Goal: Information Seeking & Learning: Find specific page/section

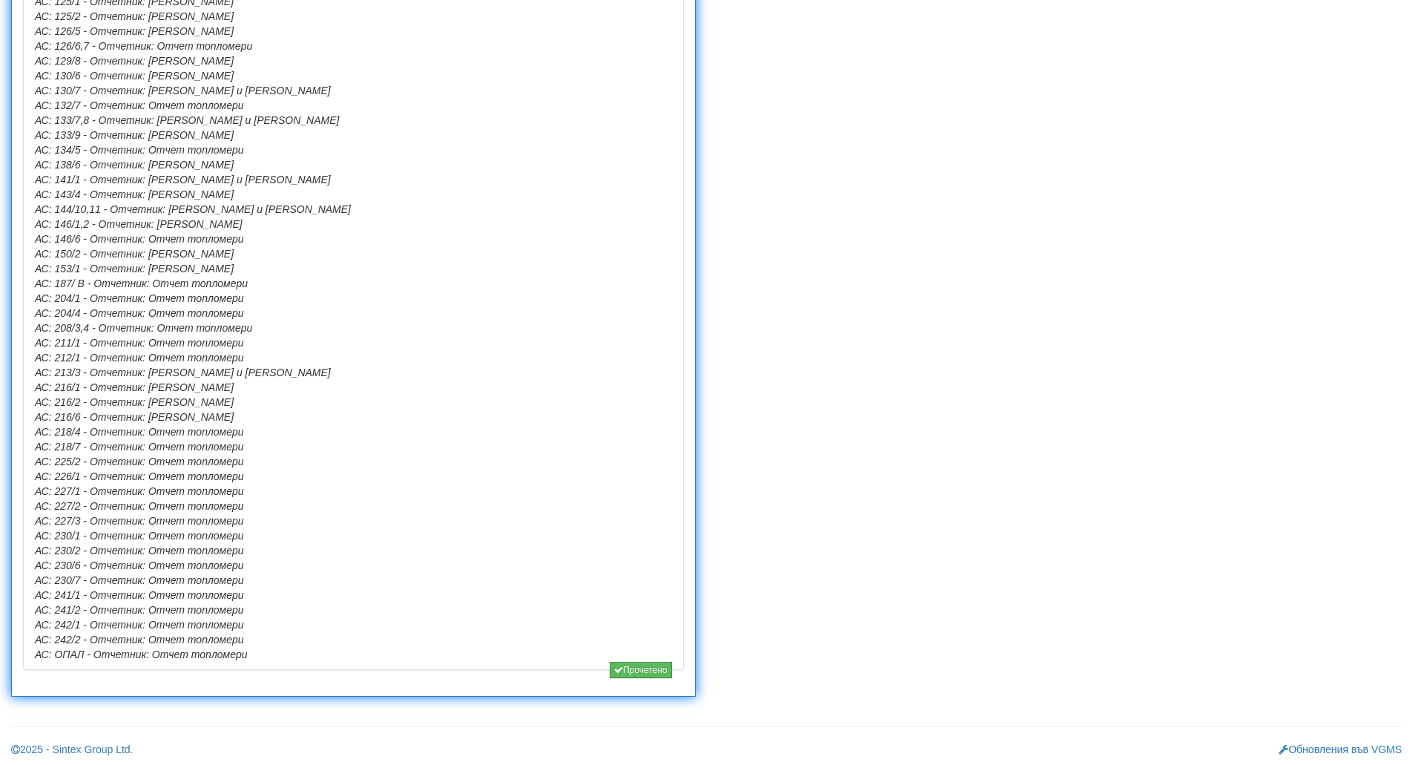
scroll to position [1126, 0]
click at [629, 665] on button "Прочетено" at bounding box center [641, 667] width 62 height 16
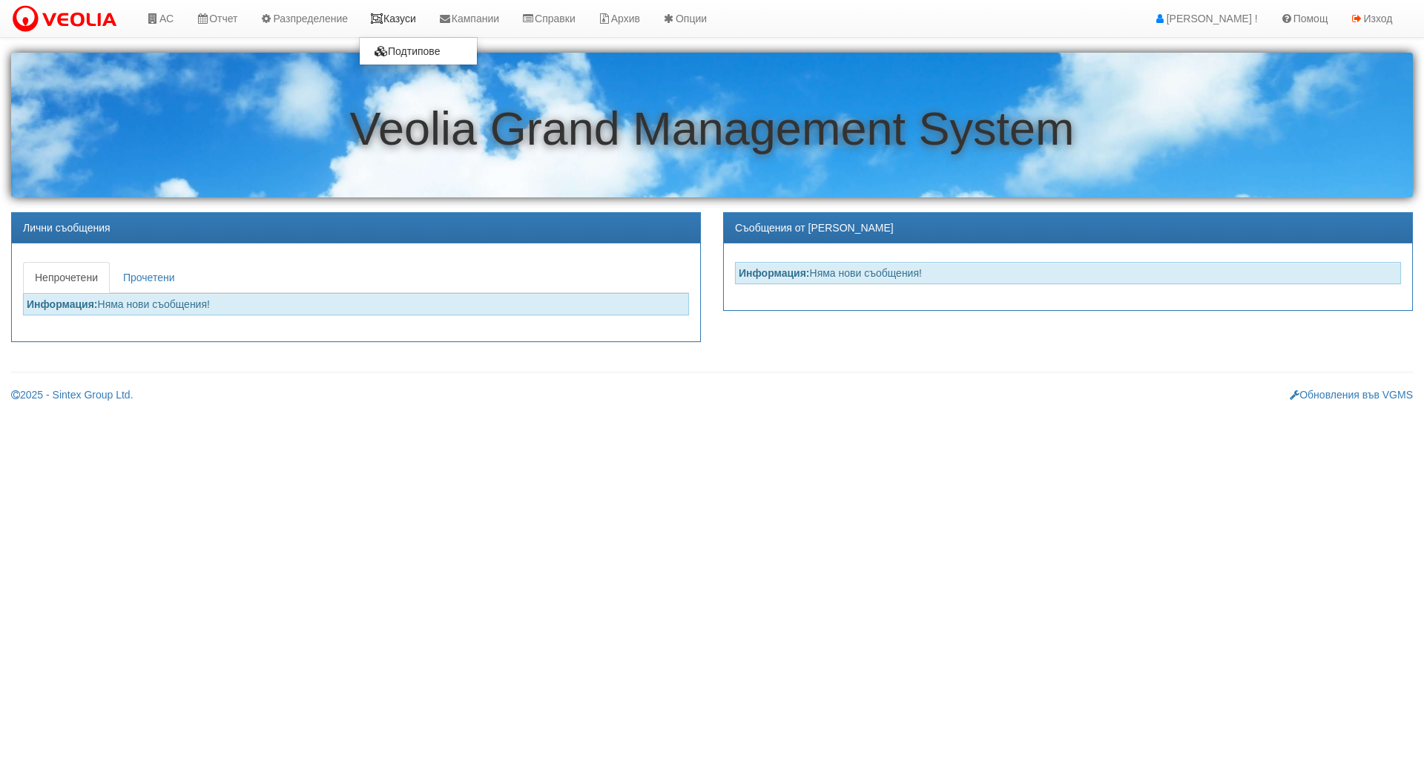
click at [392, 19] on link "Казуси" at bounding box center [393, 18] width 68 height 37
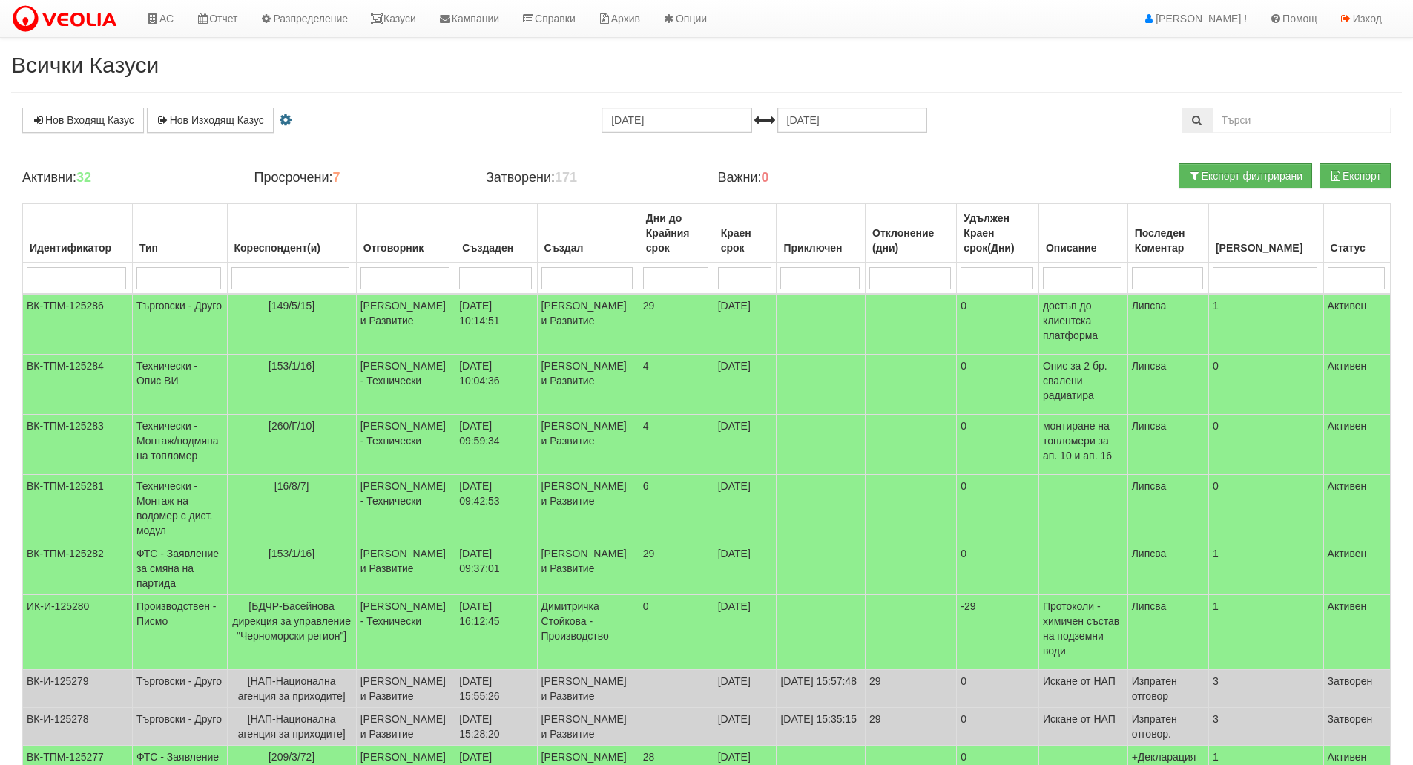
click at [203, 272] on input "search" at bounding box center [178, 278] width 85 height 22
type input "тех"
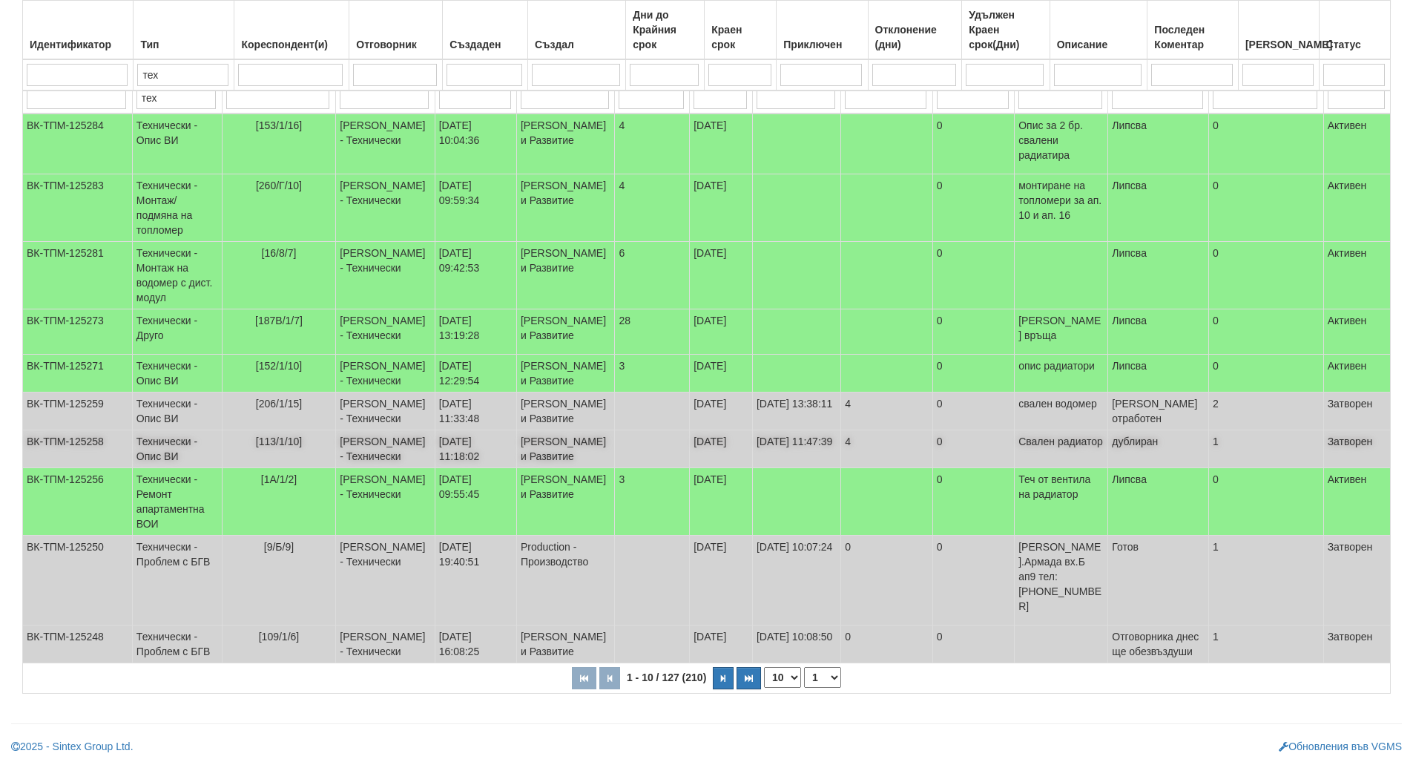
scroll to position [210, 0]
type input "тех"
click at [713, 687] on button "button" at bounding box center [723, 678] width 21 height 22
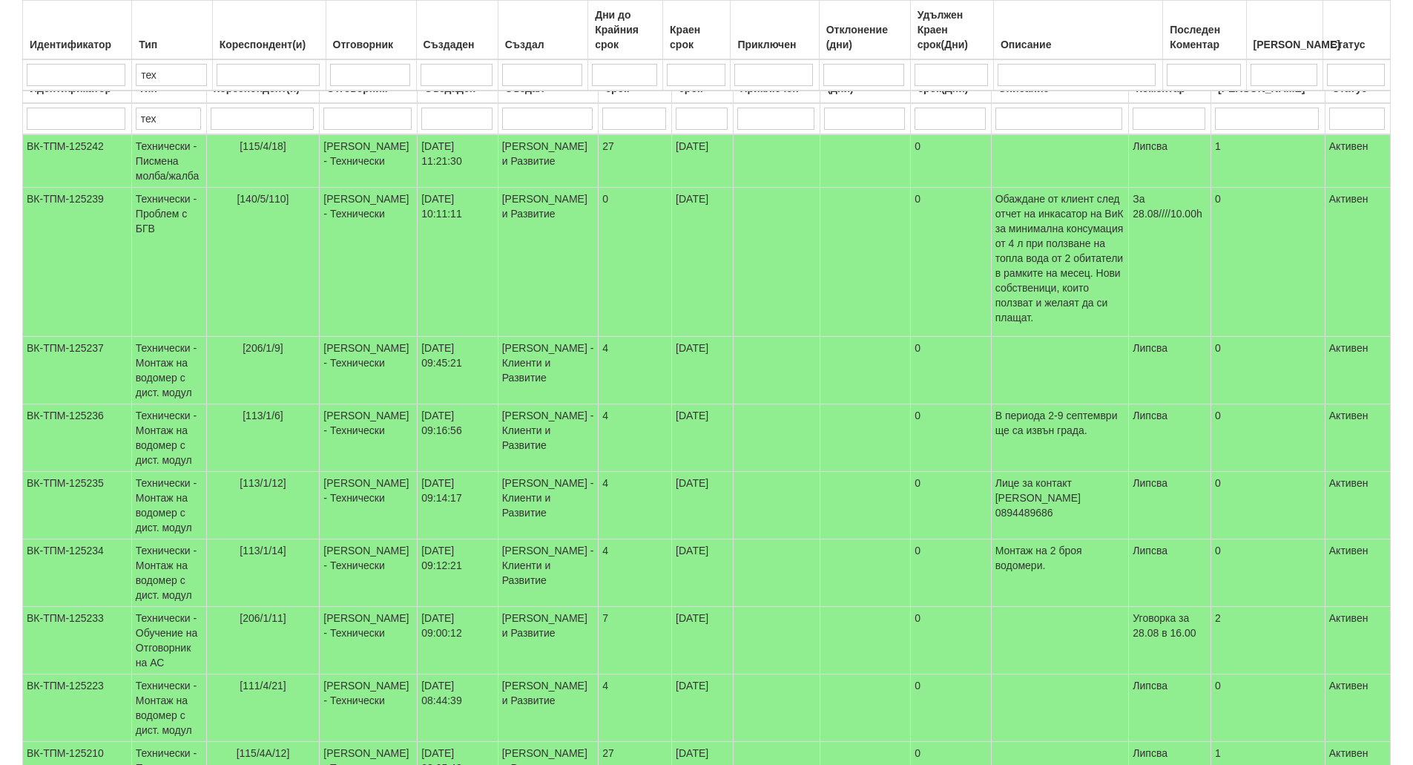
scroll to position [343, 0]
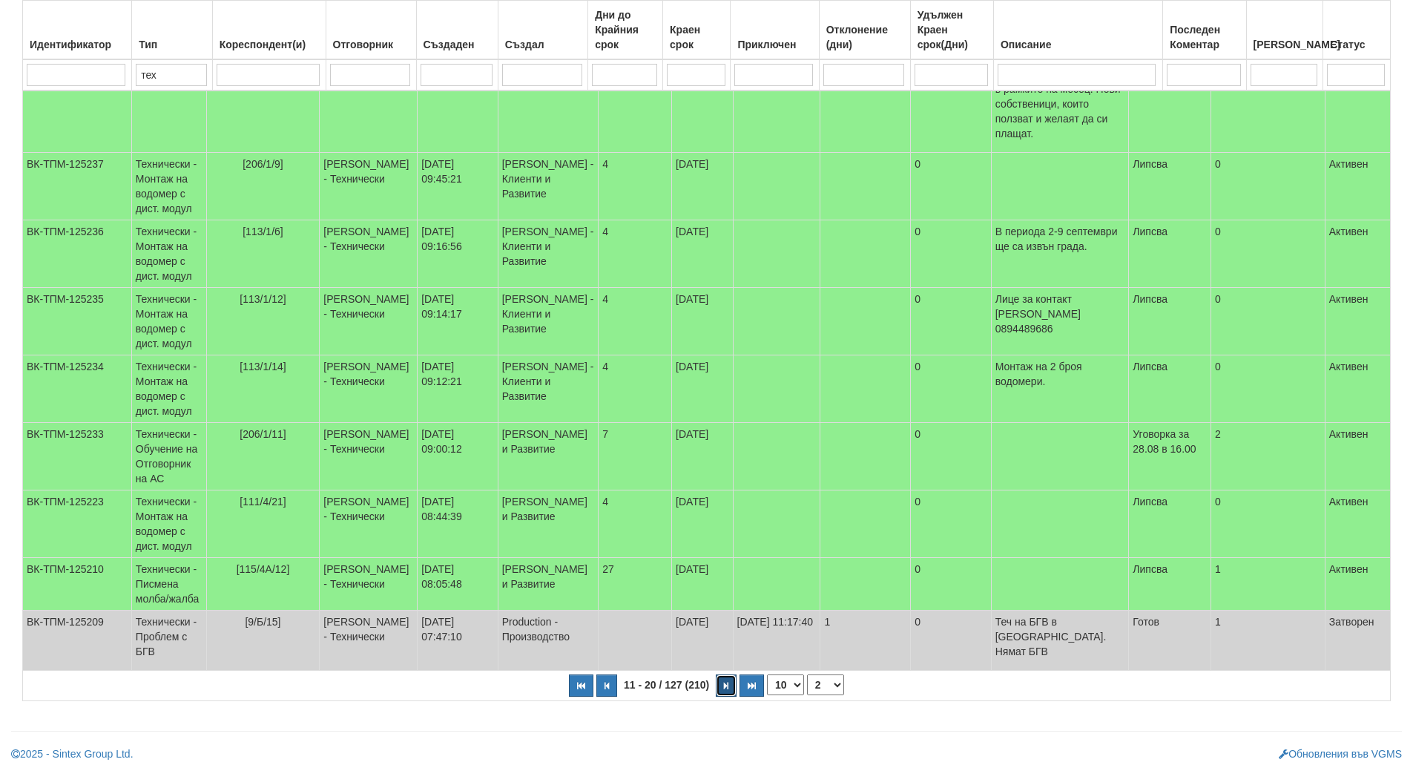
click at [724, 684] on button "button" at bounding box center [726, 685] width 21 height 22
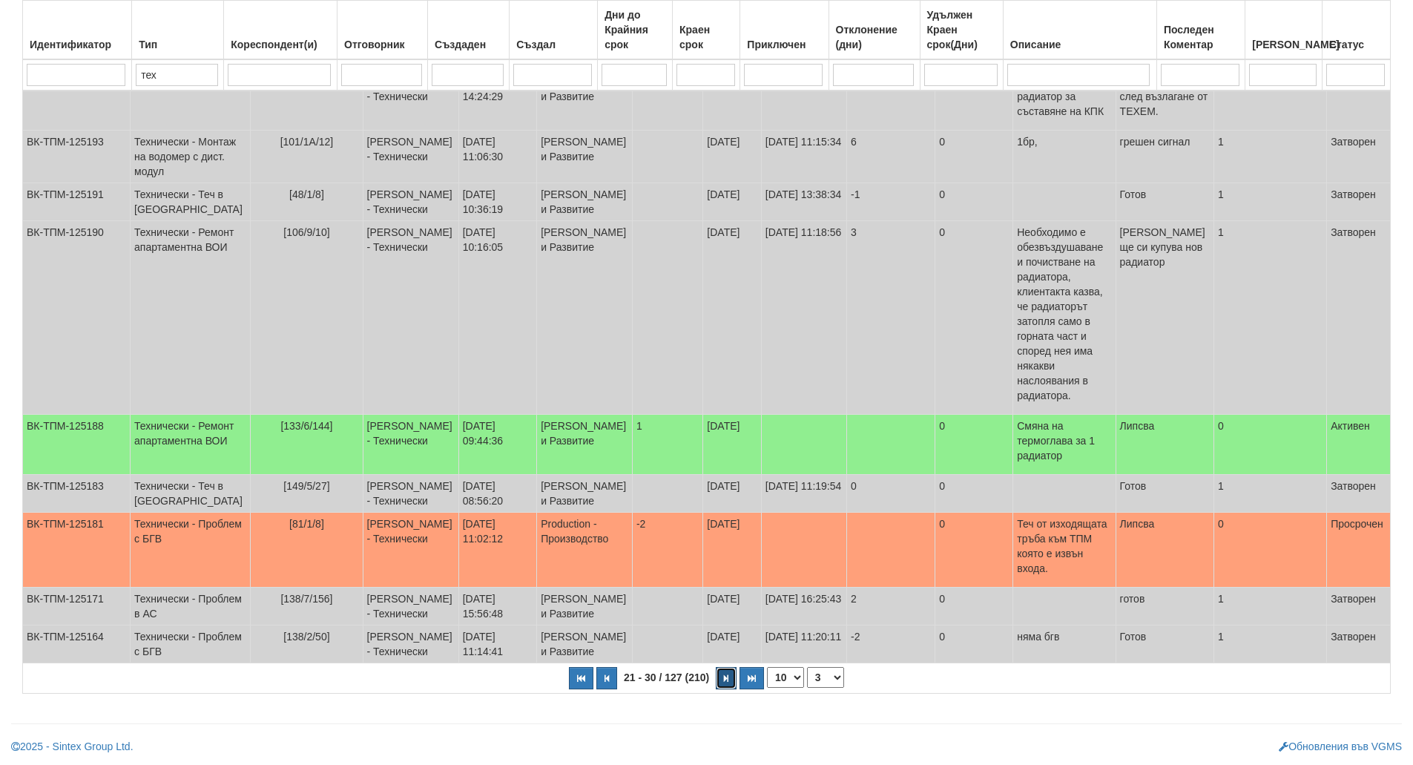
click at [732, 685] on button "button" at bounding box center [726, 678] width 21 height 22
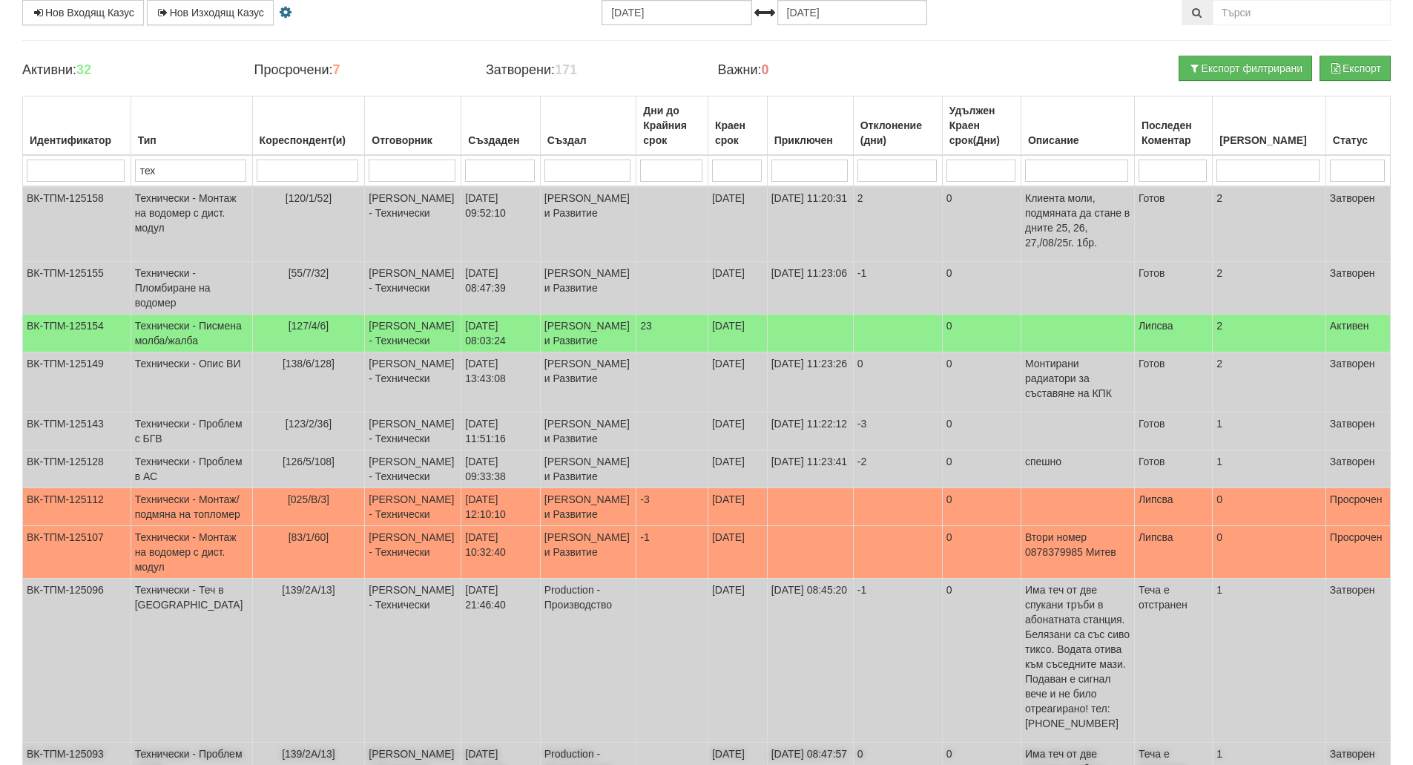
scroll to position [380, 0]
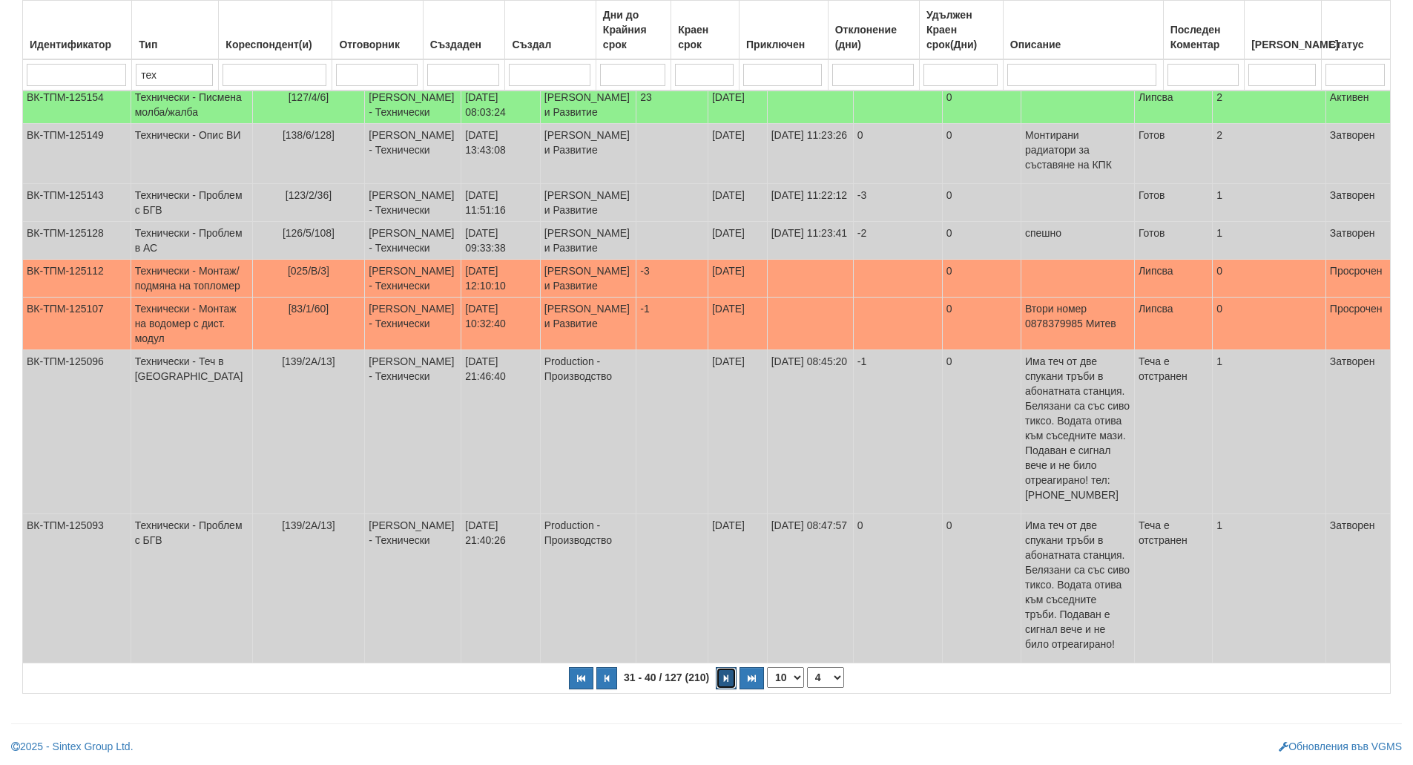
click at [726, 685] on button "button" at bounding box center [726, 678] width 21 height 22
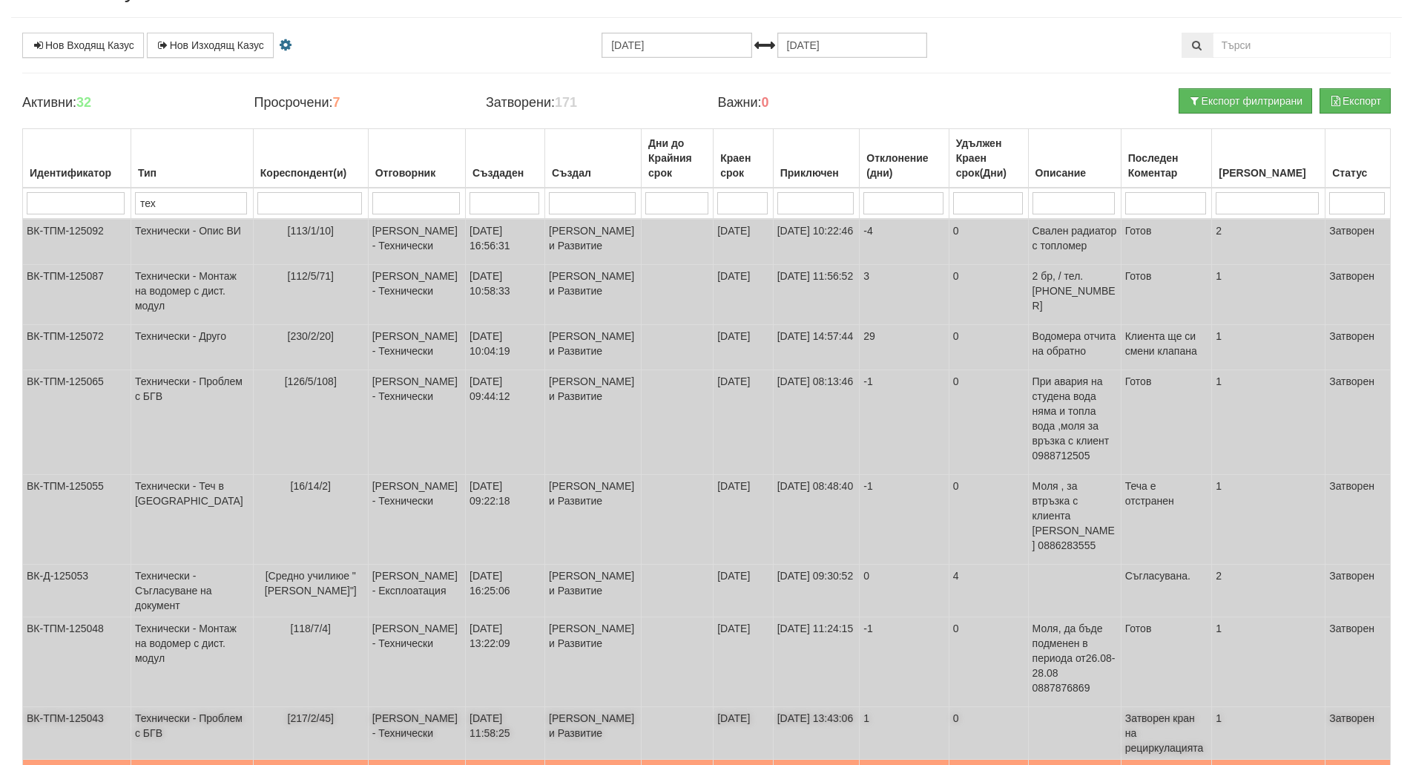
scroll to position [232, 0]
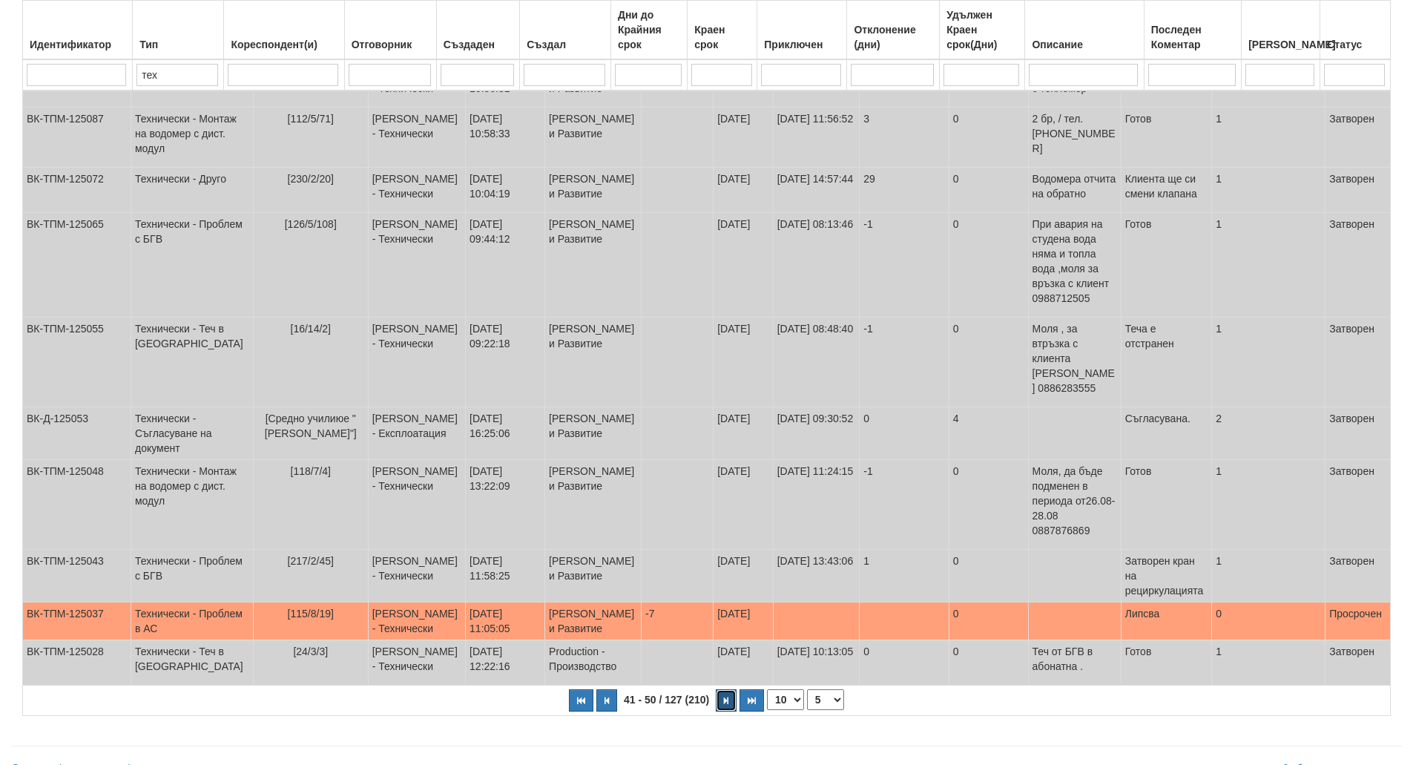
click at [728, 689] on button "button" at bounding box center [726, 700] width 21 height 22
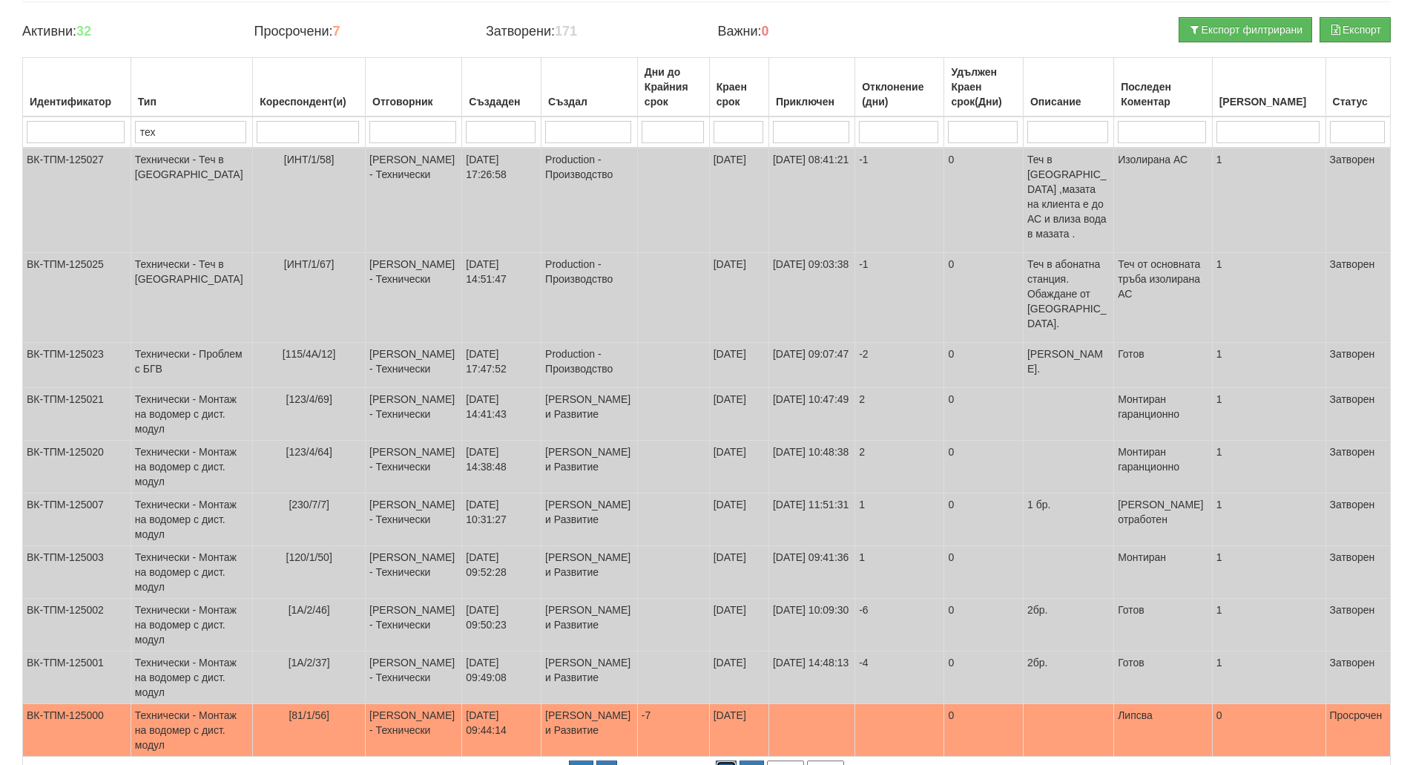
scroll to position [0, 0]
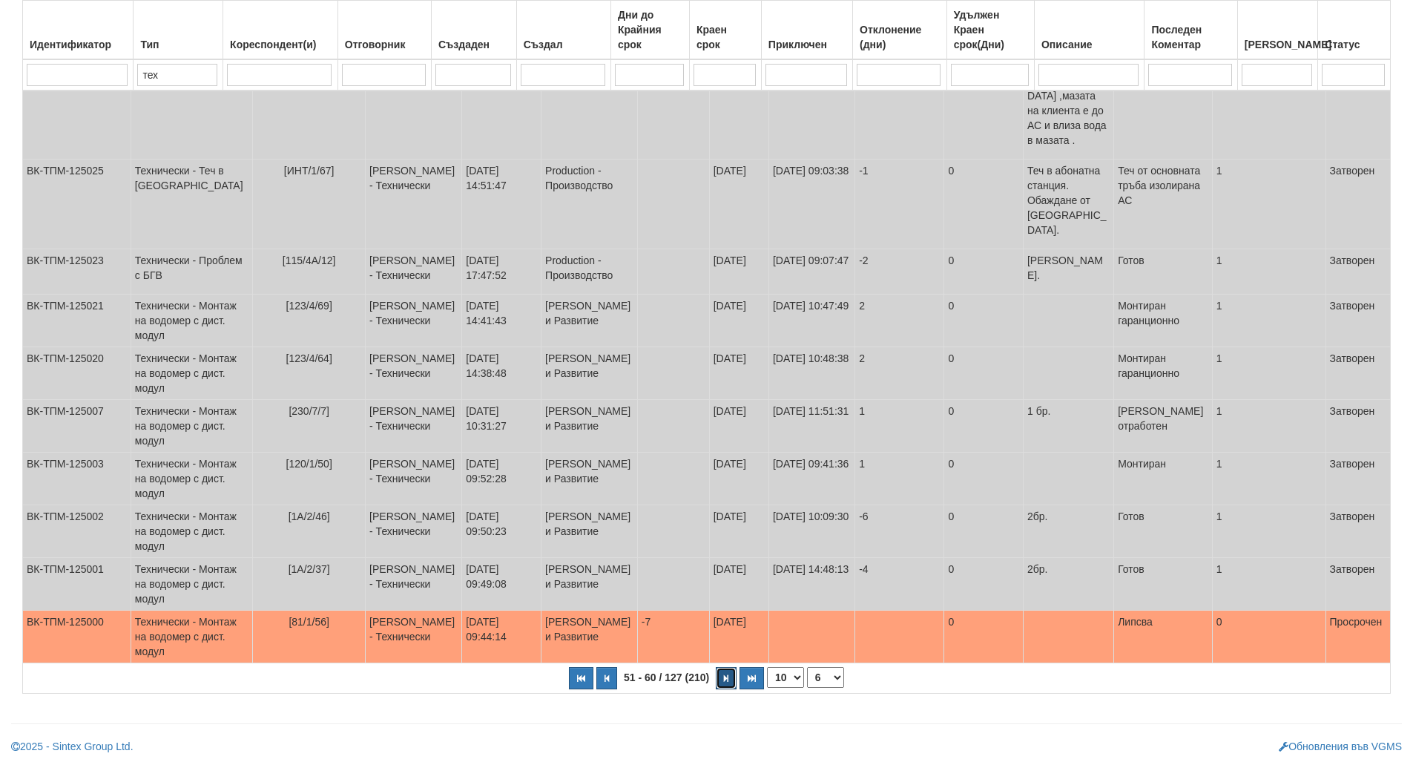
click at [722, 681] on button "button" at bounding box center [726, 678] width 21 height 22
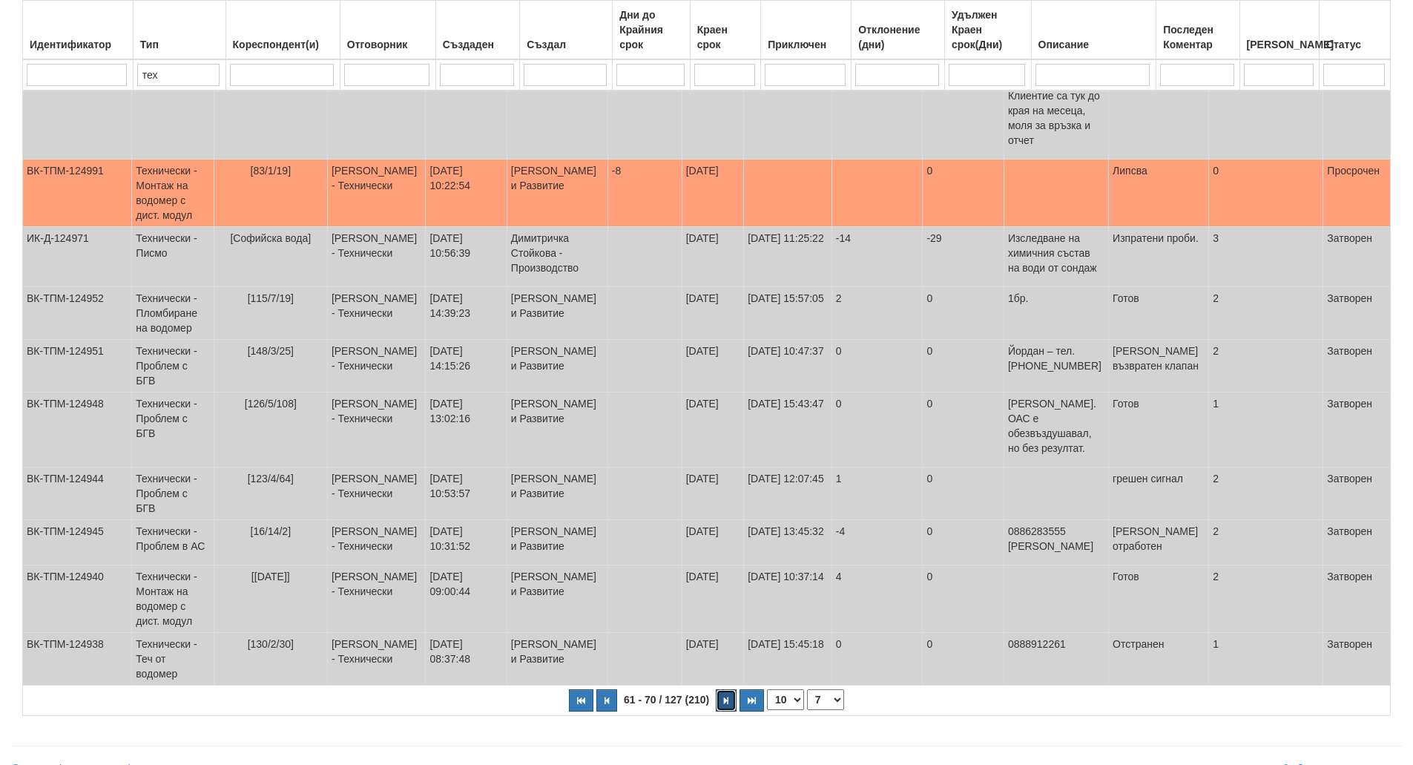
click at [721, 689] on button "button" at bounding box center [726, 700] width 21 height 22
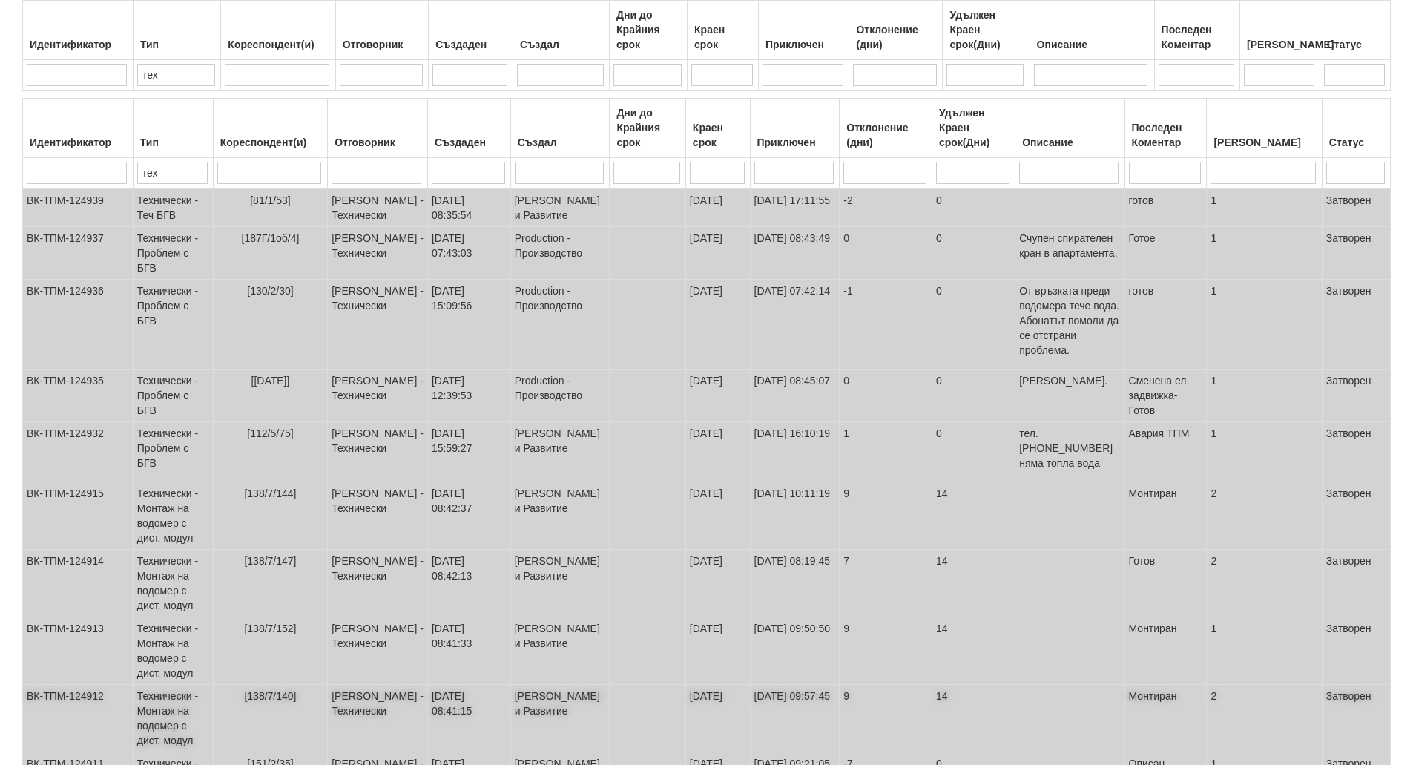
scroll to position [232, 0]
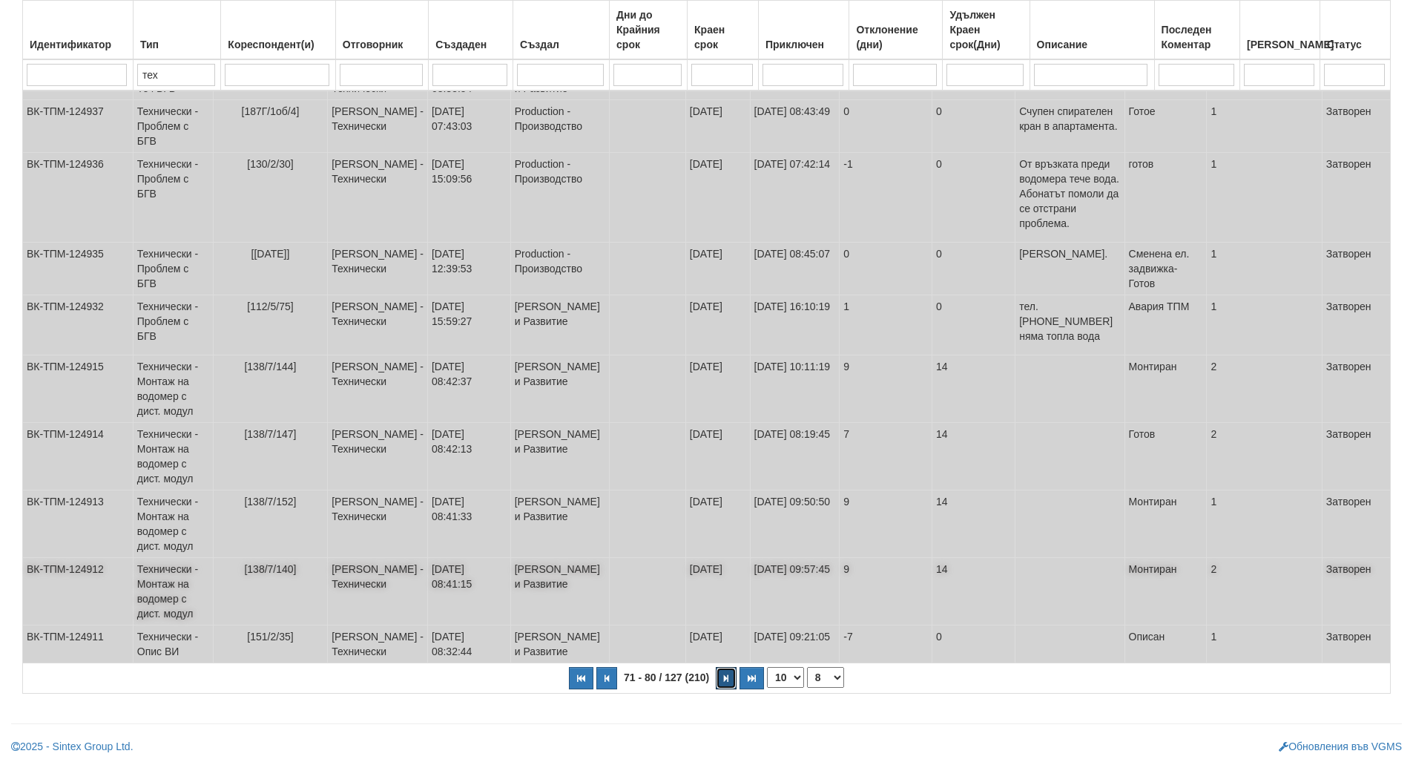
click at [721, 680] on button "button" at bounding box center [726, 678] width 21 height 22
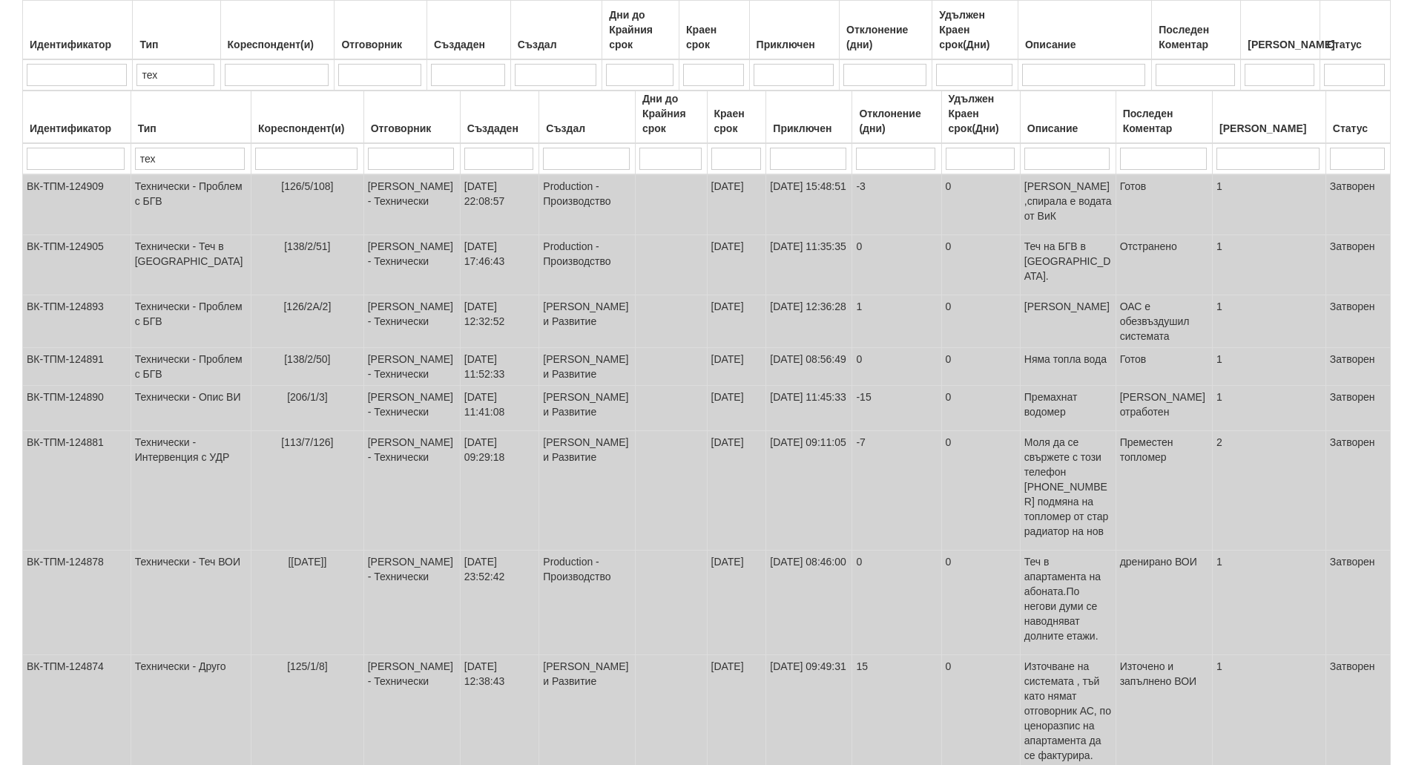
scroll to position [247, 0]
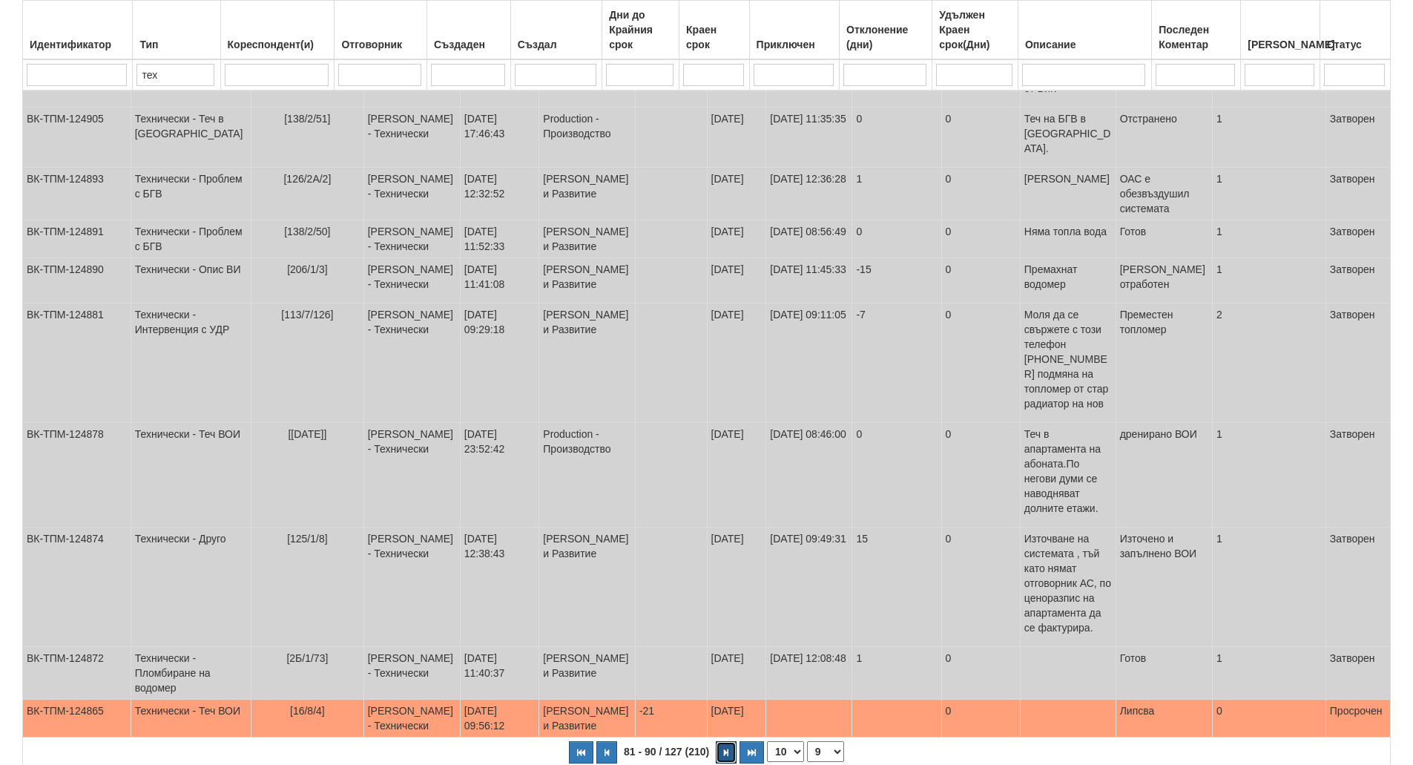
click at [721, 741] on button "button" at bounding box center [726, 752] width 21 height 22
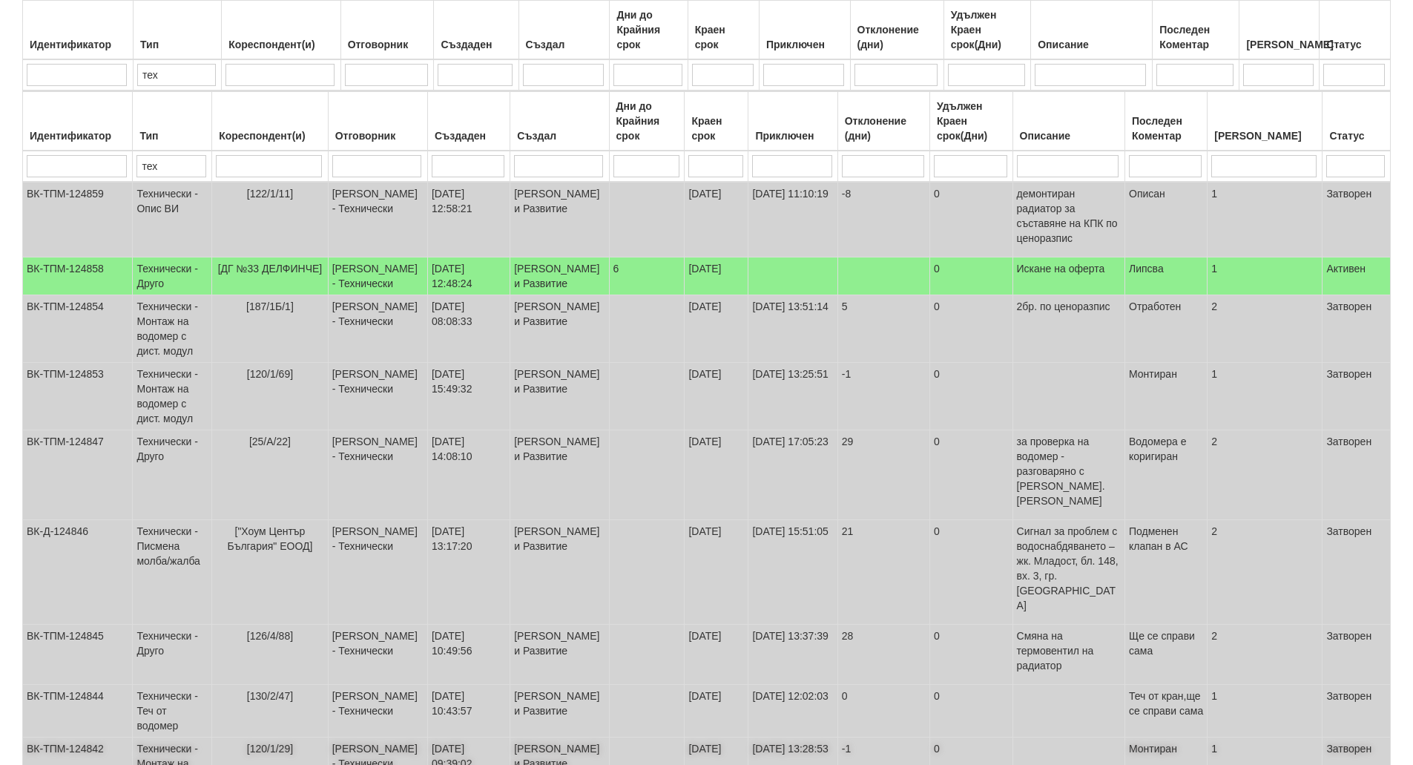
scroll to position [254, 0]
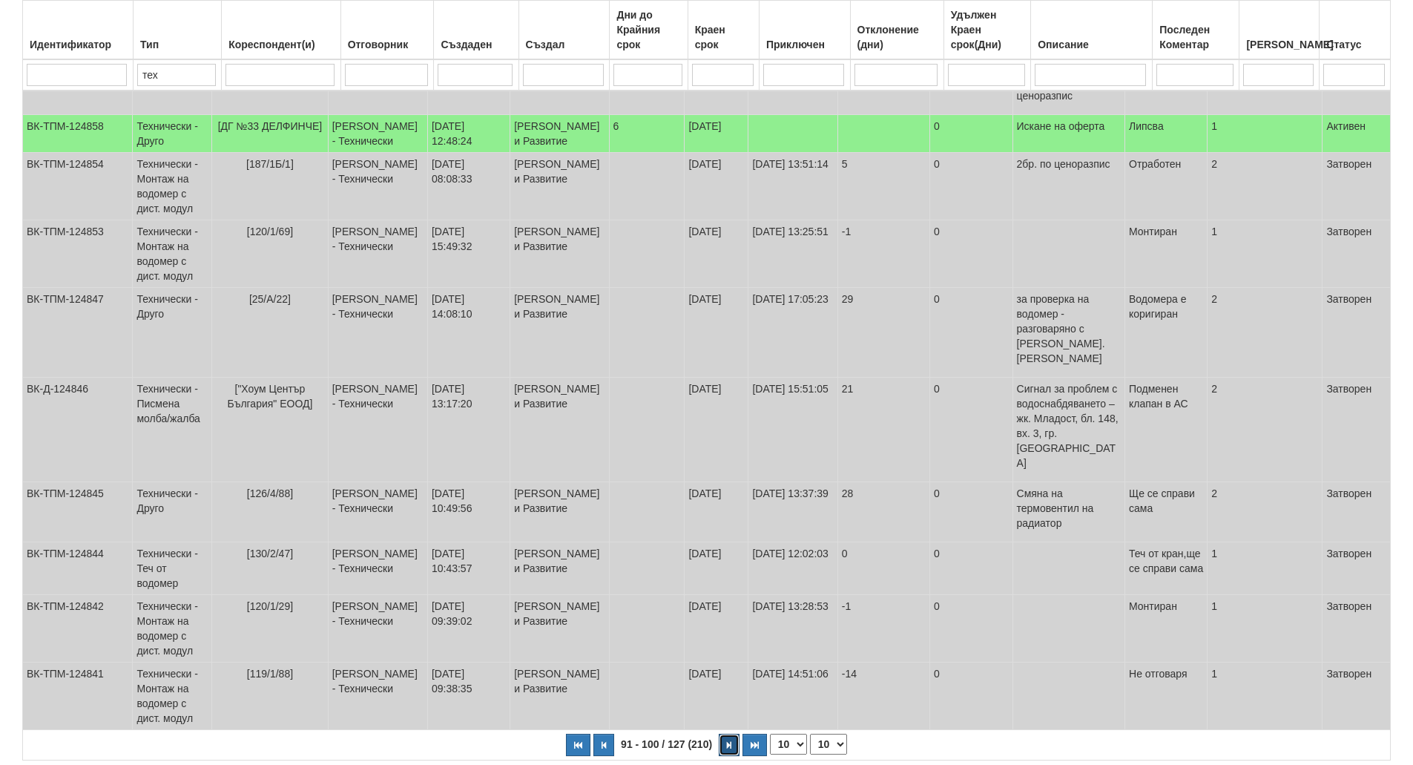
click at [725, 734] on button "button" at bounding box center [729, 745] width 21 height 22
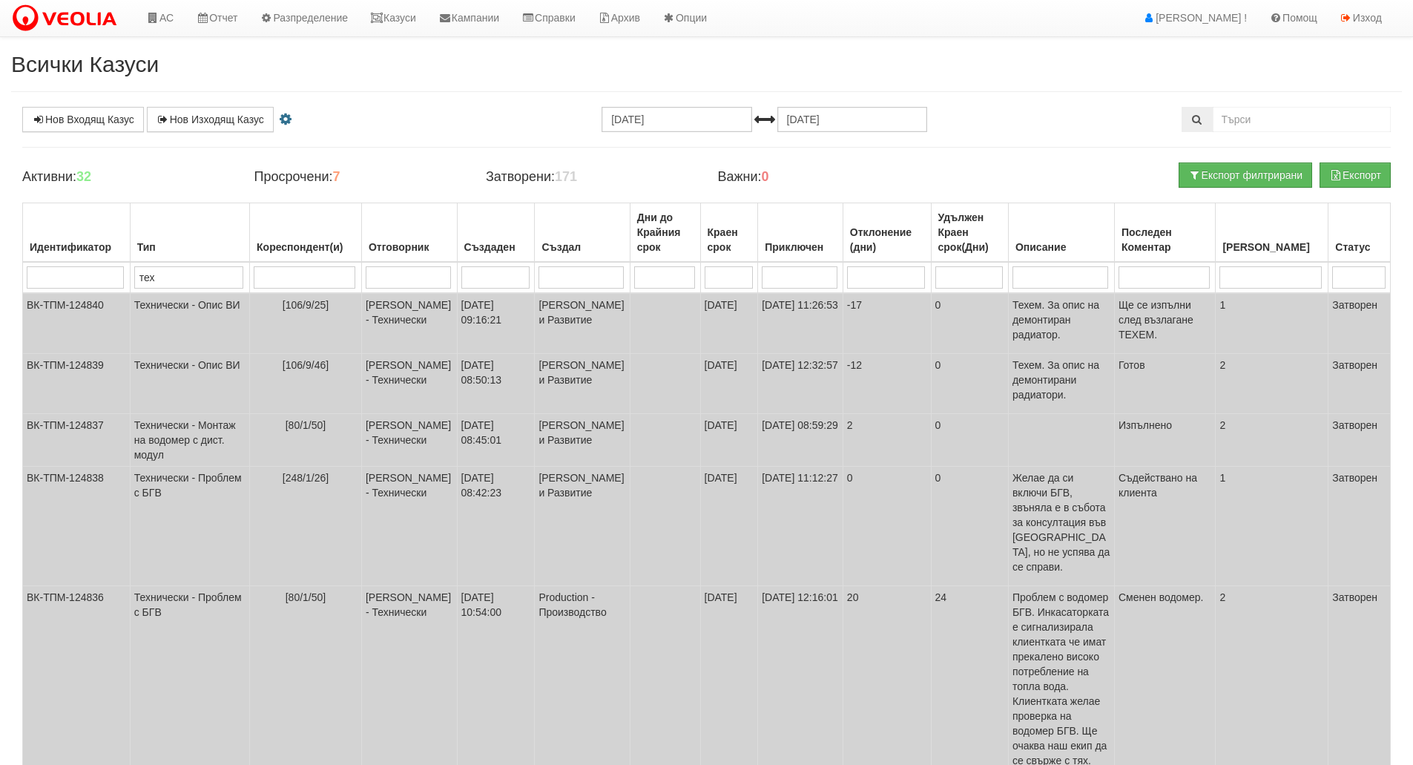
scroll to position [0, 0]
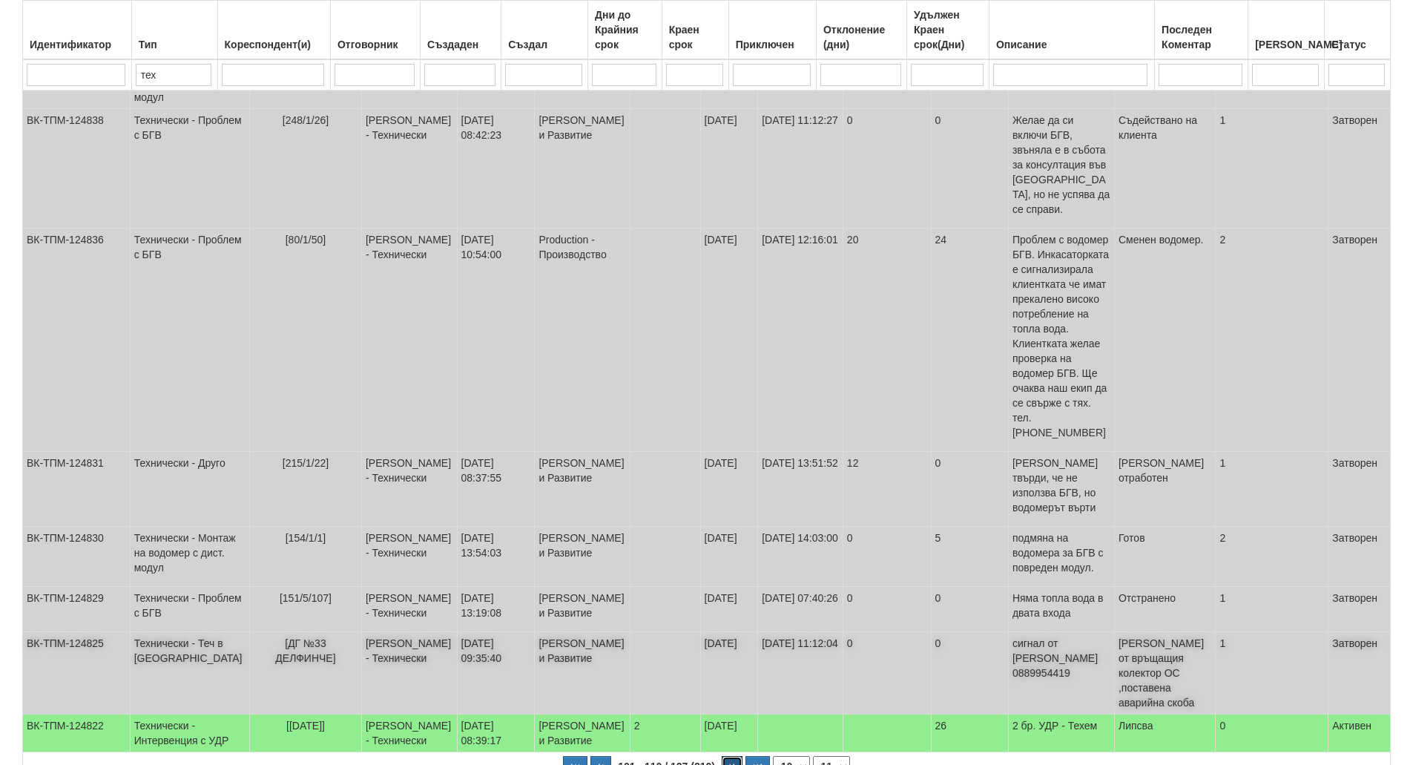
click at [727, 756] on button "button" at bounding box center [732, 767] width 21 height 22
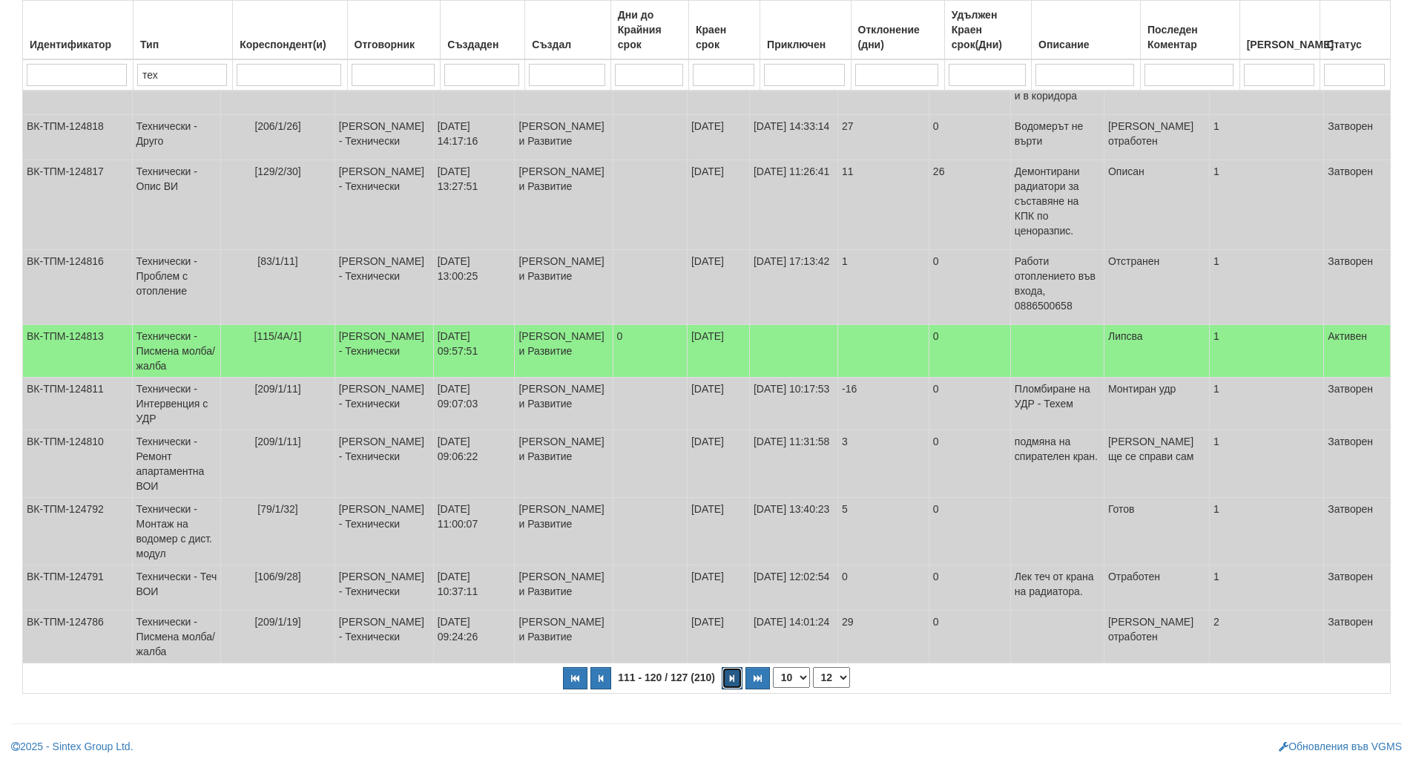
click at [728, 684] on button "button" at bounding box center [732, 678] width 21 height 22
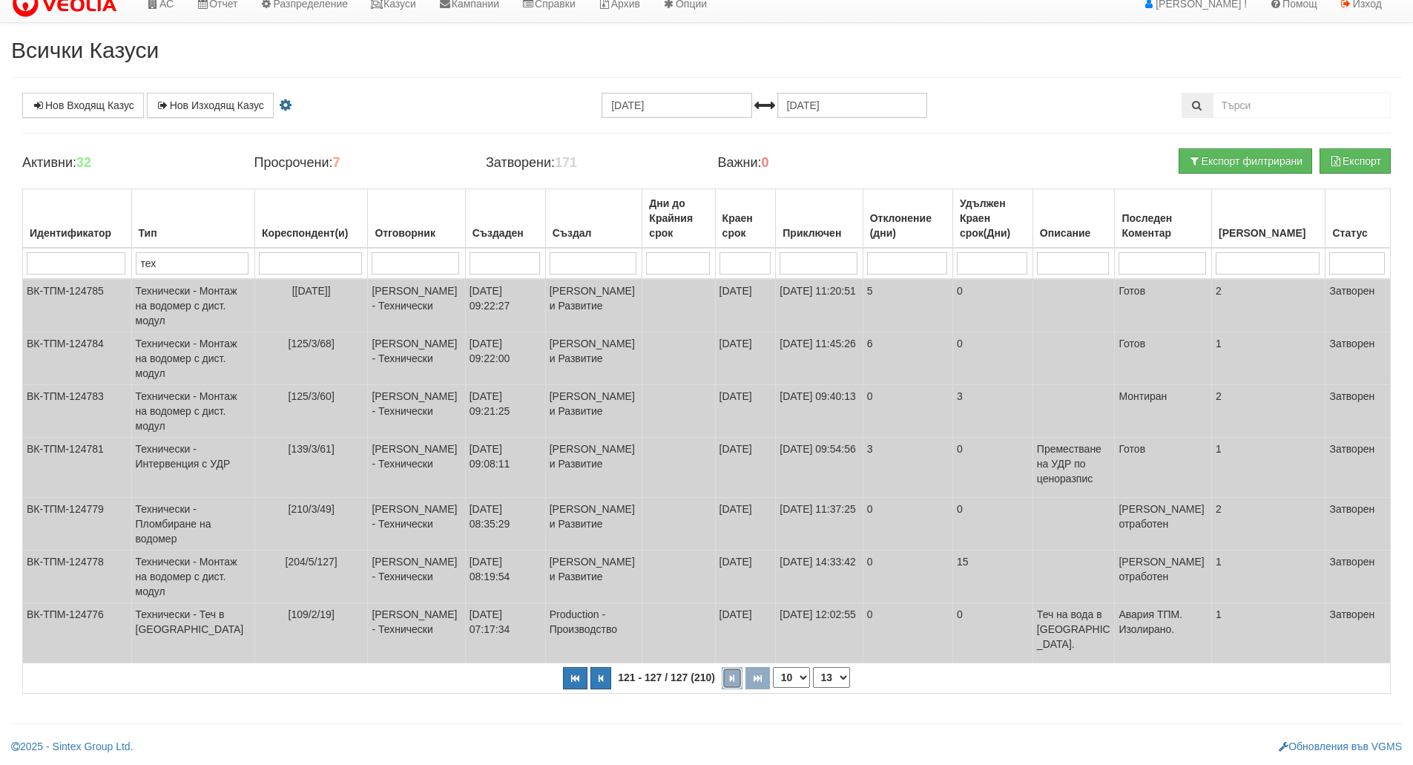
scroll to position [59, 0]
click at [581, 682] on button "button" at bounding box center [575, 678] width 24 height 22
select select "1"
